Goal: Information Seeking & Learning: Understand process/instructions

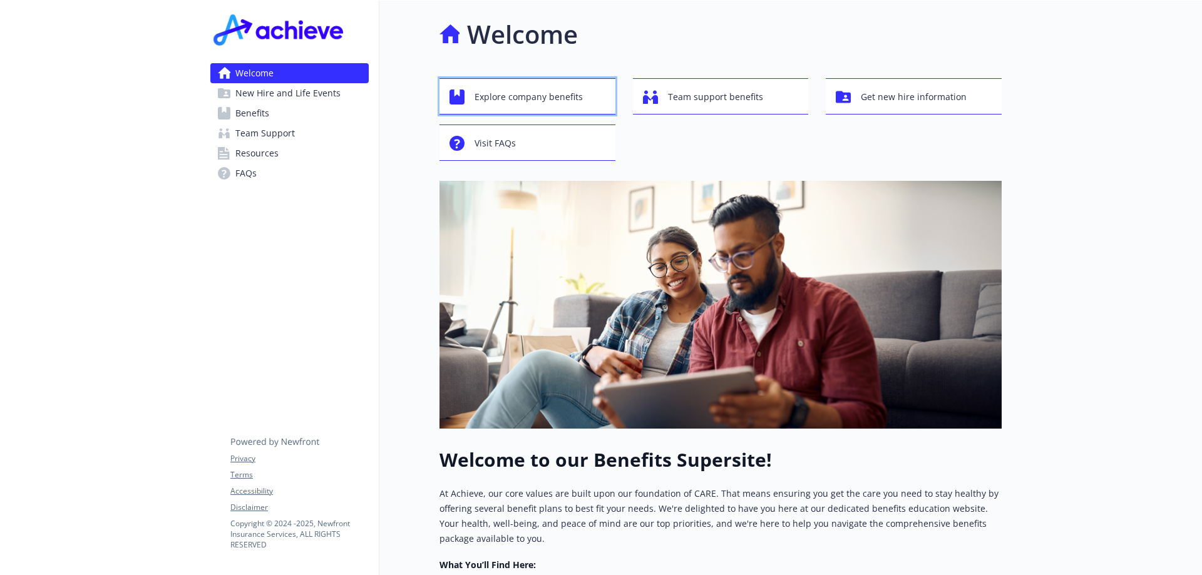
click at [516, 90] on span "Explore company benefits" at bounding box center [529, 97] width 108 height 24
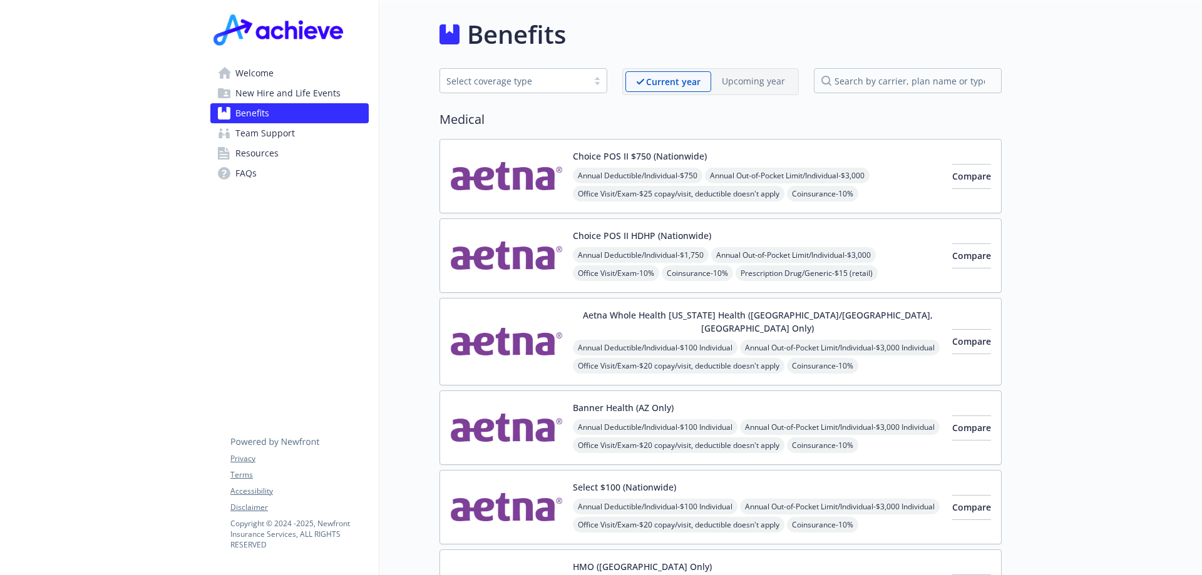
click at [290, 87] on span "New Hire and Life Events" at bounding box center [287, 93] width 105 height 20
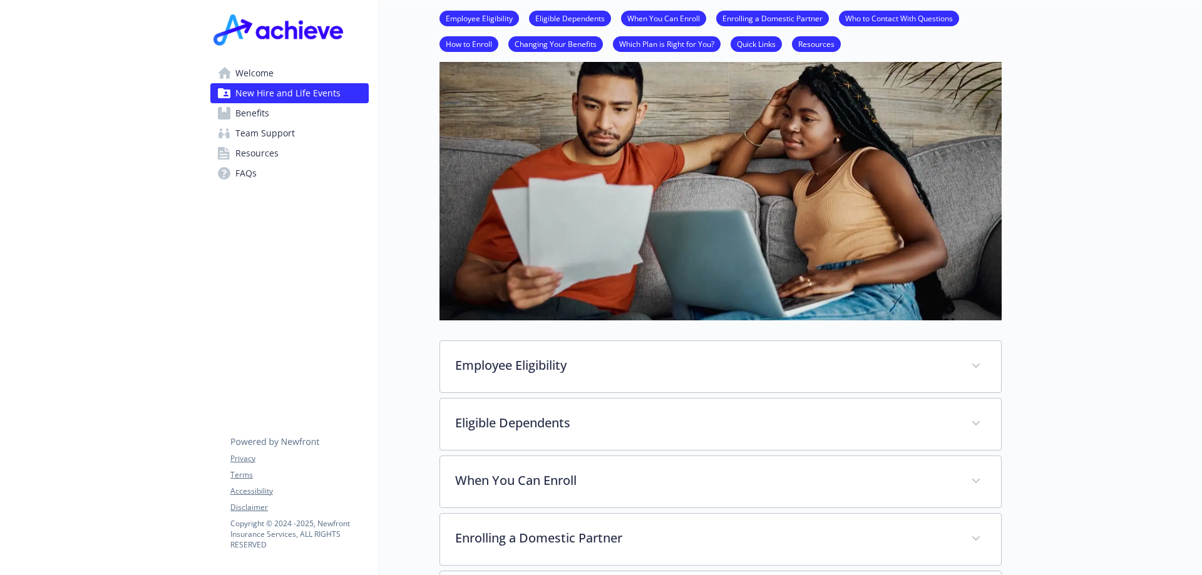
scroll to position [250, 0]
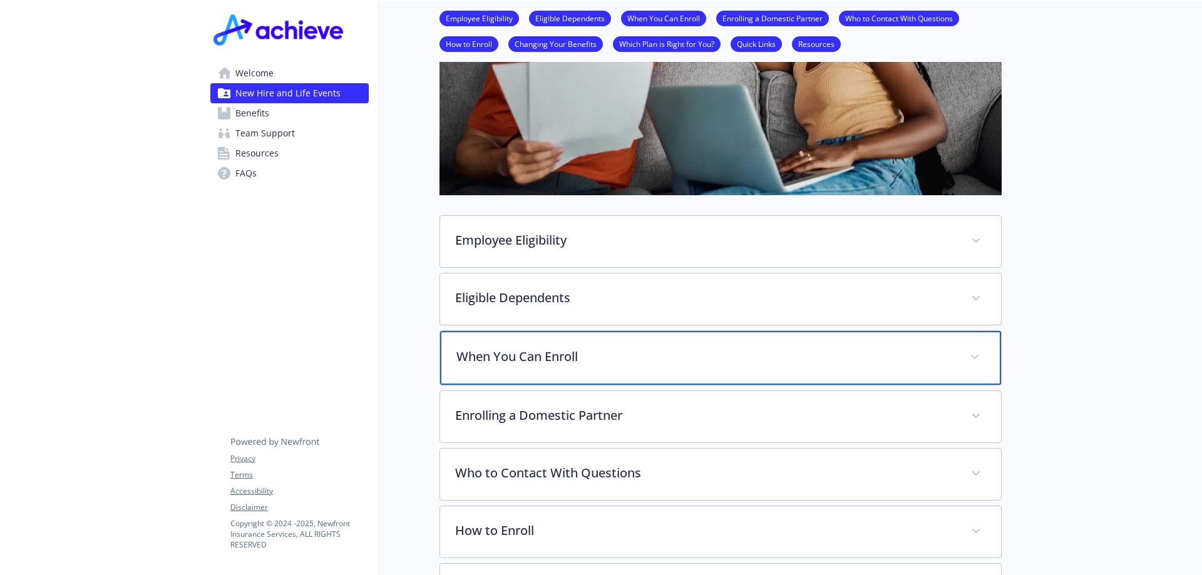
click at [609, 367] on div "When You Can Enroll" at bounding box center [720, 358] width 561 height 54
